Goal: Task Accomplishment & Management: Manage account settings

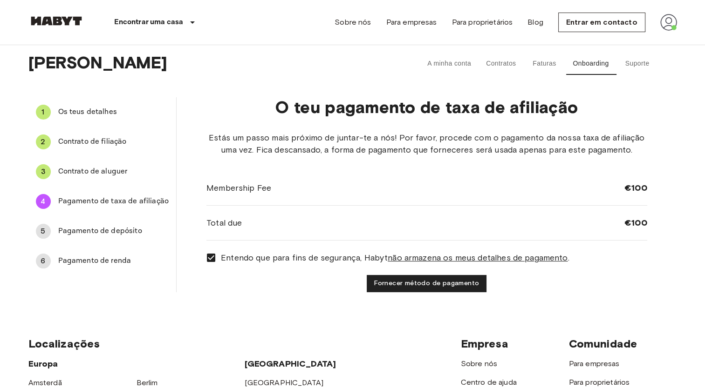
click at [96, 228] on span "Pagamento de depósito" at bounding box center [113, 231] width 111 height 11
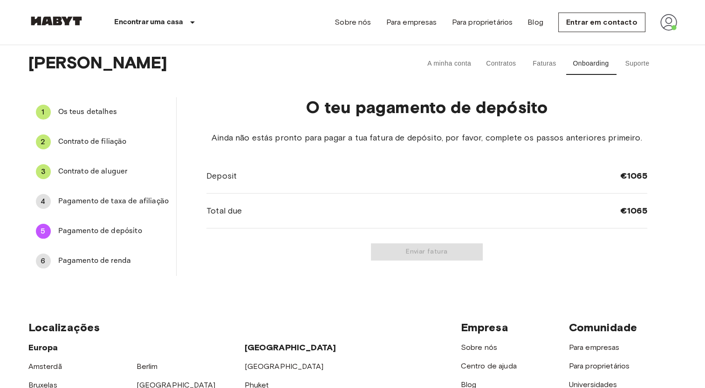
click at [96, 261] on span "Pagamento de renda" at bounding box center [113, 261] width 111 height 11
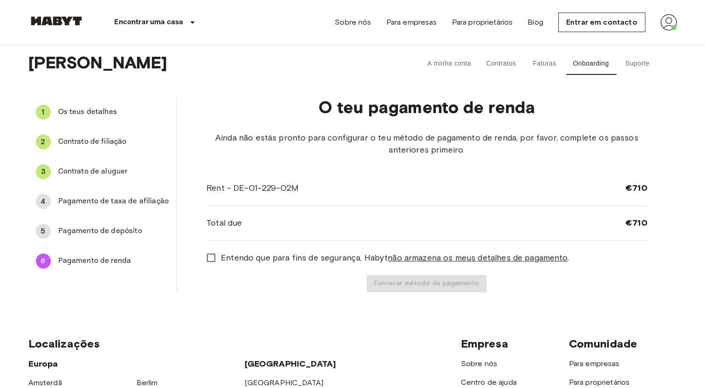
click at [100, 231] on span "Pagamento de depósito" at bounding box center [113, 231] width 111 height 11
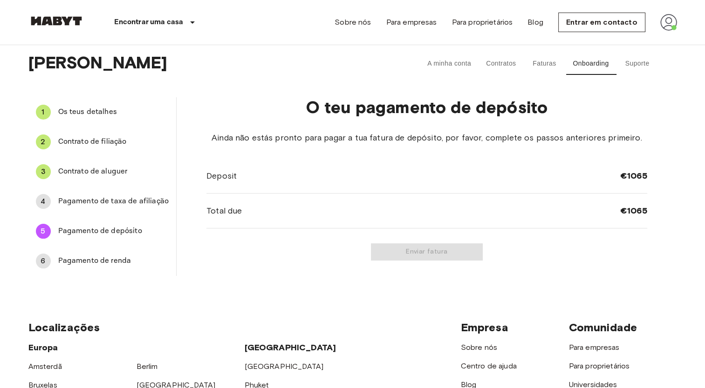
click at [117, 204] on span "Pagamento de taxa de afiliação" at bounding box center [113, 201] width 111 height 11
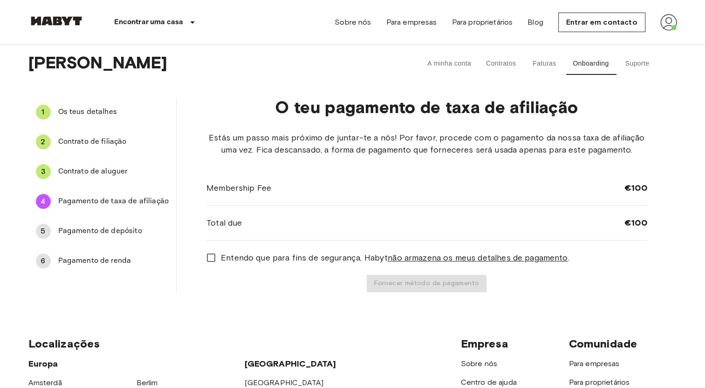
click at [123, 232] on span "Pagamento de depósito" at bounding box center [113, 231] width 111 height 11
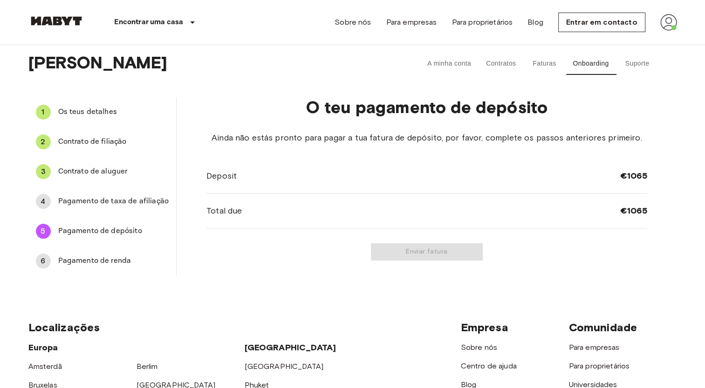
click at [113, 258] on span "Pagamento de renda" at bounding box center [113, 261] width 111 height 11
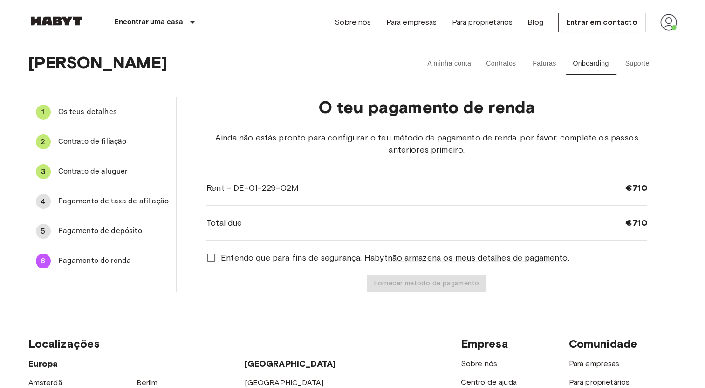
click at [133, 228] on span "Pagamento de depósito" at bounding box center [113, 231] width 111 height 11
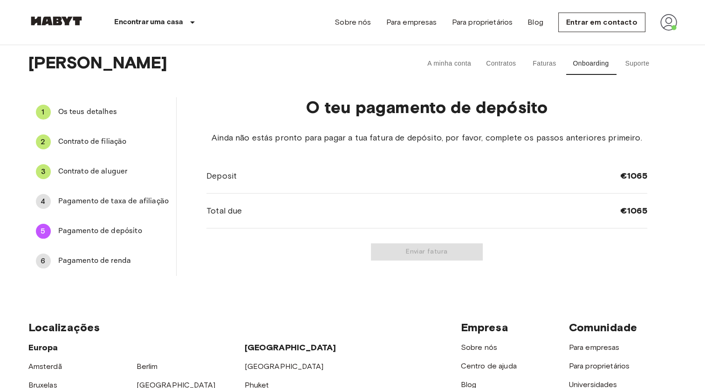
click at [95, 262] on span "Pagamento de renda" at bounding box center [113, 261] width 111 height 11
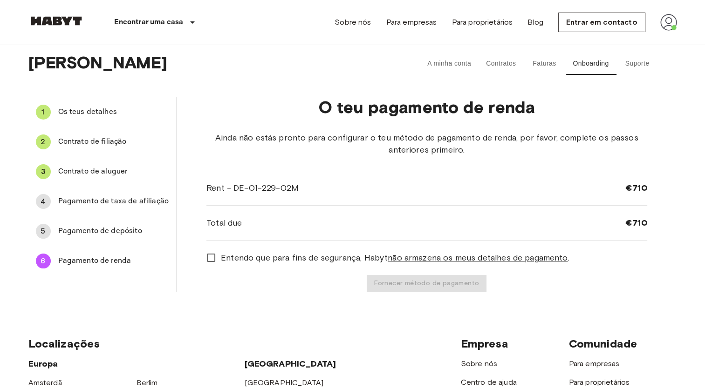
click at [129, 197] on span "Pagamento de taxa de afiliação" at bounding box center [113, 201] width 111 height 11
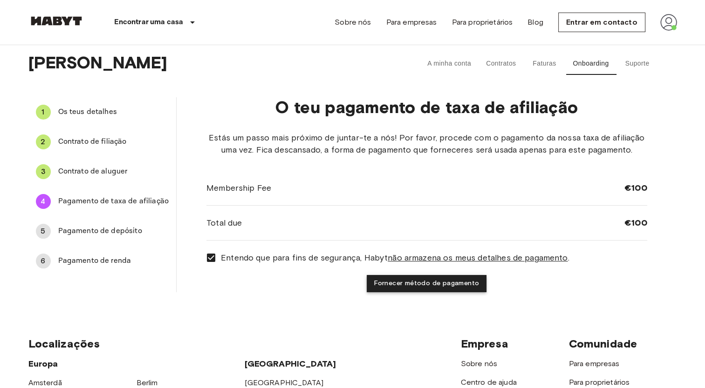
click at [382, 278] on button "Fornecer método de pagamento" at bounding box center [427, 283] width 120 height 17
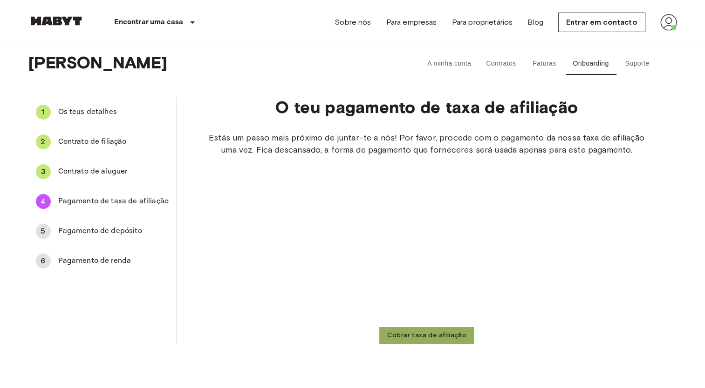
click at [438, 336] on button "Cobrar taxa de afiliação" at bounding box center [426, 335] width 95 height 17
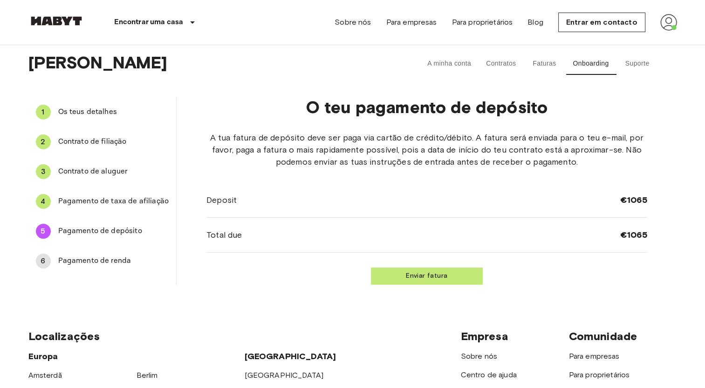
click at [404, 277] on button "Enviar fatura" at bounding box center [427, 276] width 112 height 17
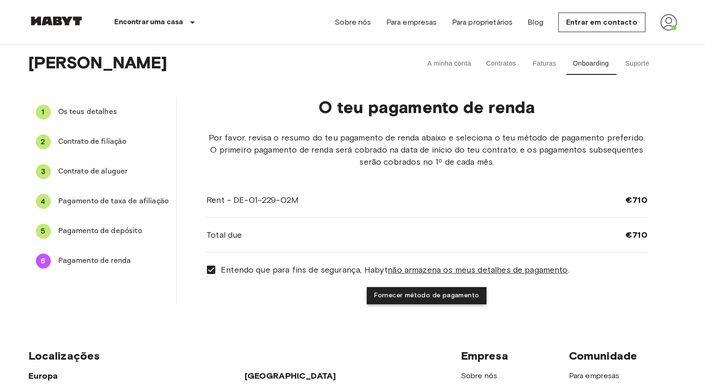
click at [392, 296] on button "Fornecer método de pagamento" at bounding box center [427, 295] width 120 height 17
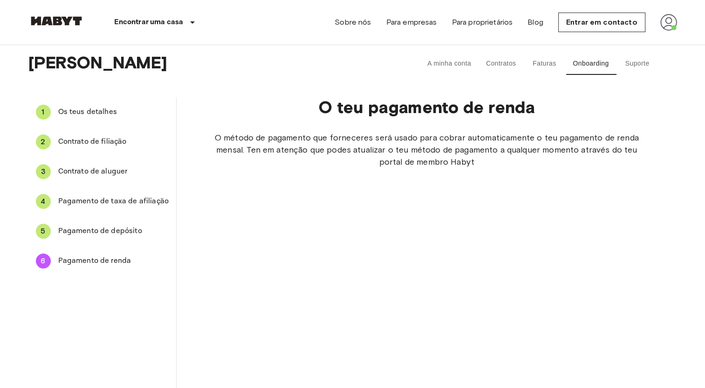
click at [275, 249] on div "O método de pagamento que forneceres será usado para cobrar automaticamente o t…" at bounding box center [426, 279] width 440 height 294
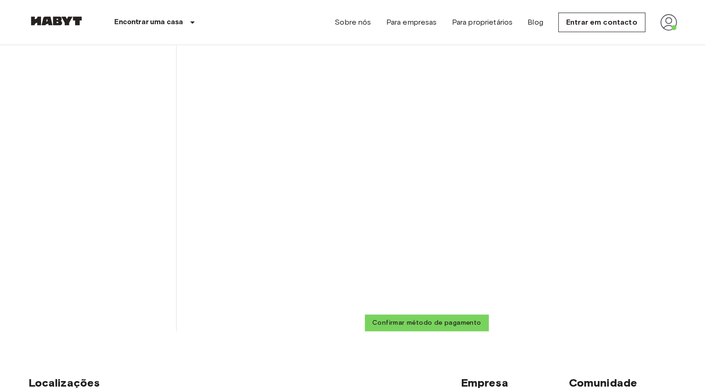
scroll to position [279, 0]
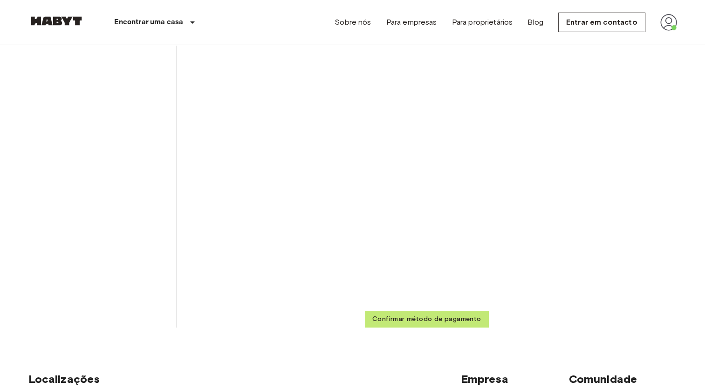
click at [430, 320] on button "Confirmar método de pagamento" at bounding box center [427, 319] width 124 height 17
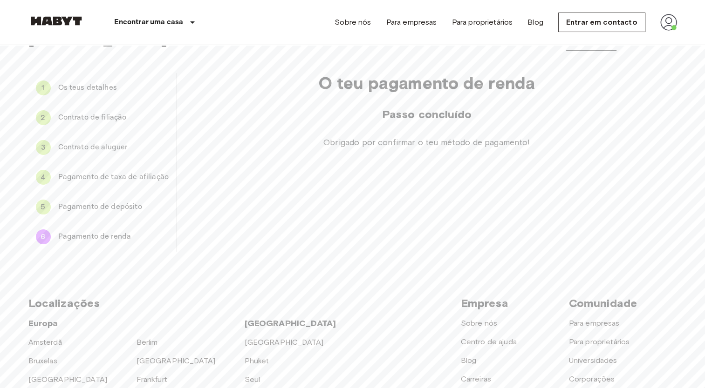
scroll to position [0, 0]
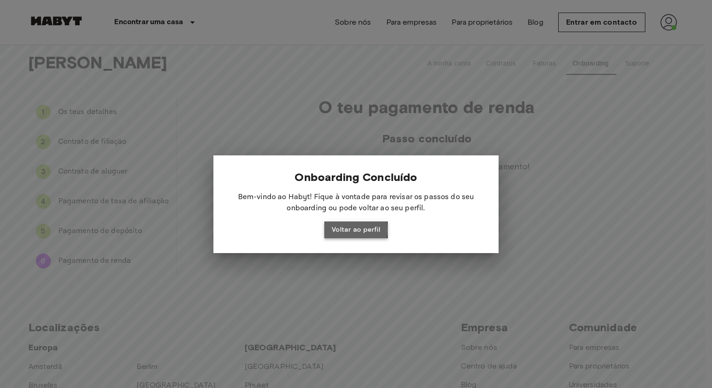
click at [345, 230] on button "Voltar ao perfil" at bounding box center [355, 230] width 63 height 17
